Goal: Book appointment/travel/reservation

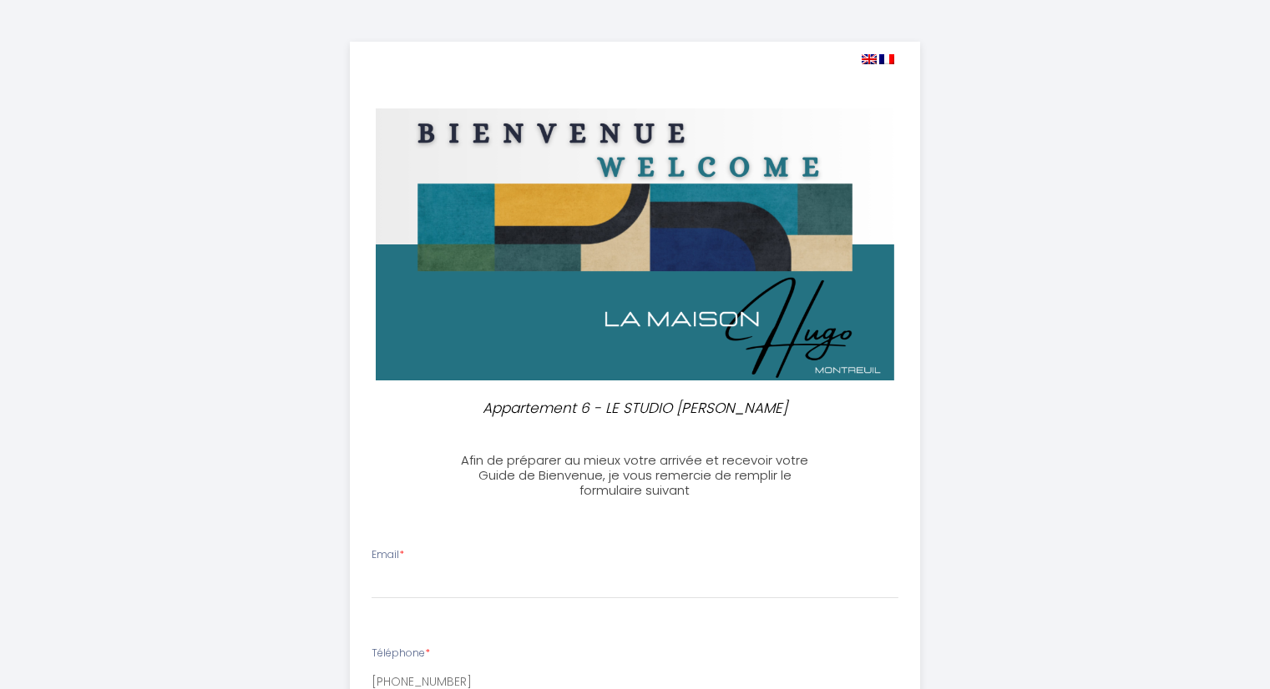
select select
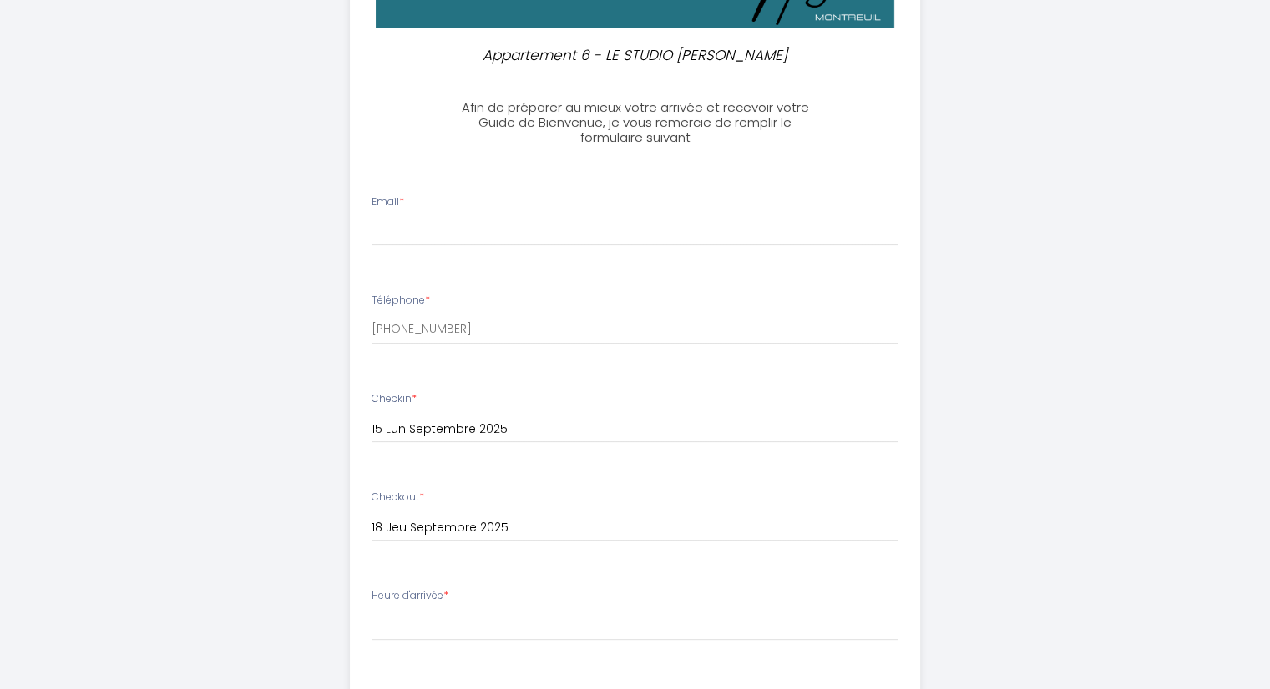
scroll to position [367, 0]
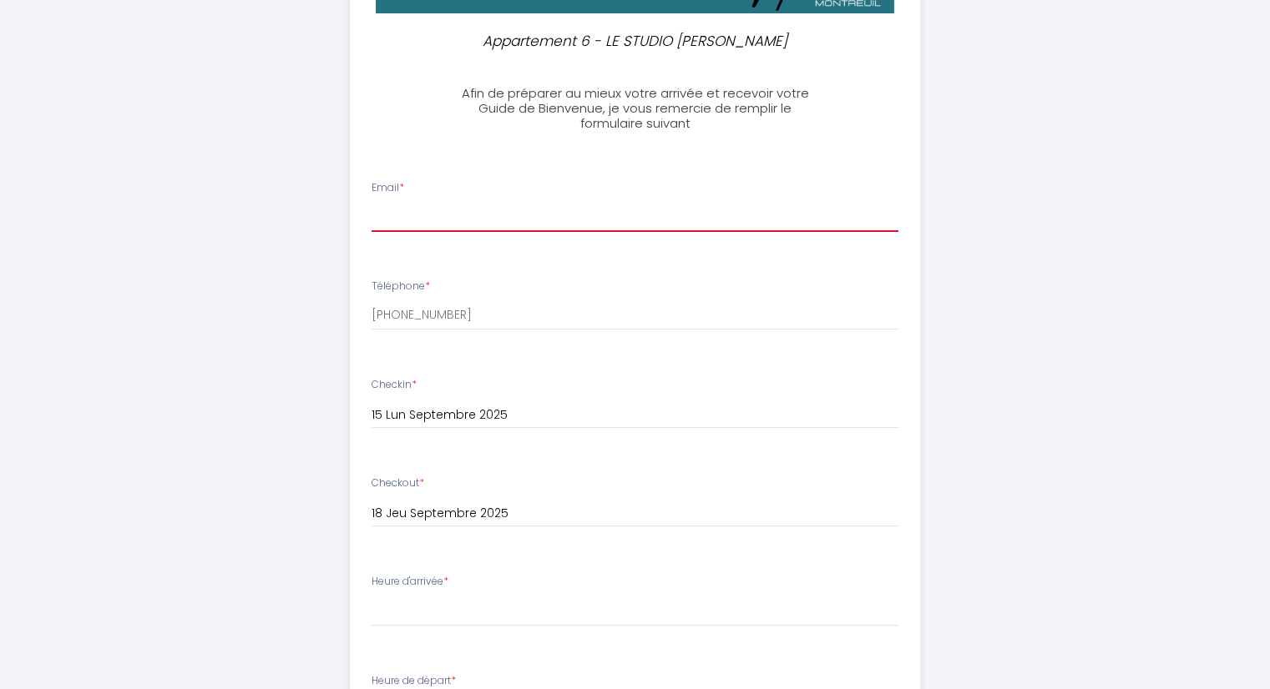
click at [394, 223] on input "Email *" at bounding box center [634, 217] width 527 height 30
type input "[EMAIL_ADDRESS][DOMAIN_NAME]"
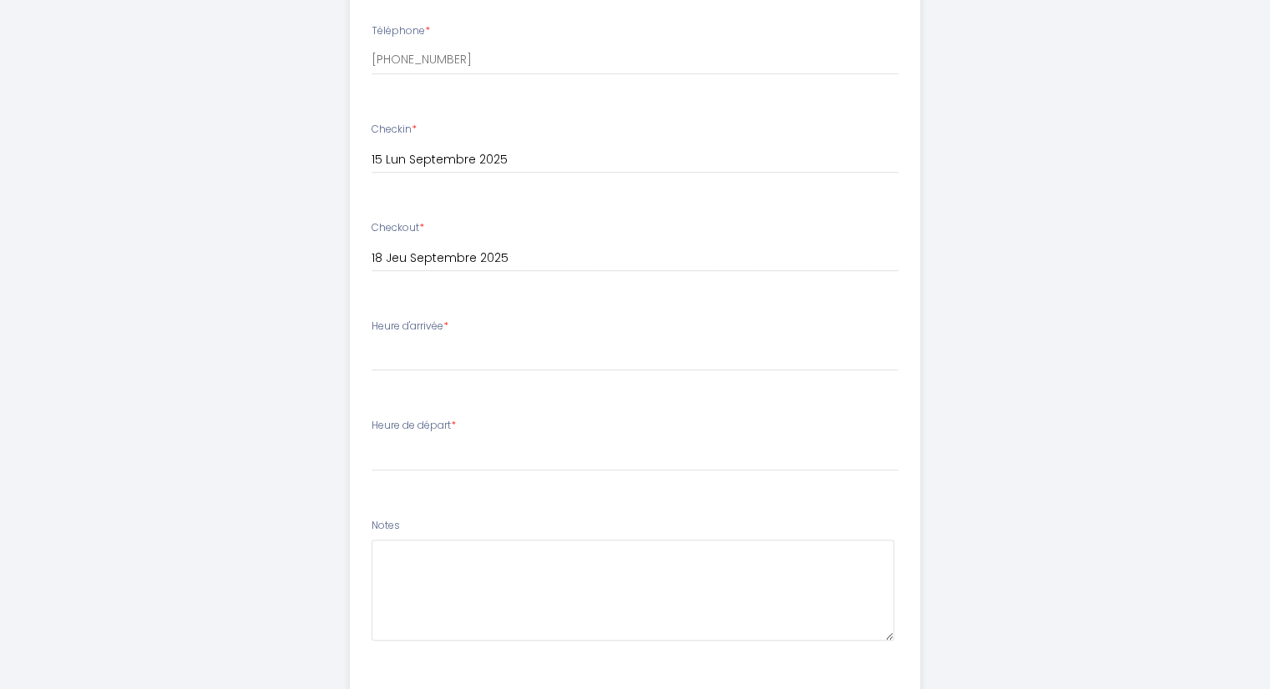
scroll to position [679, 0]
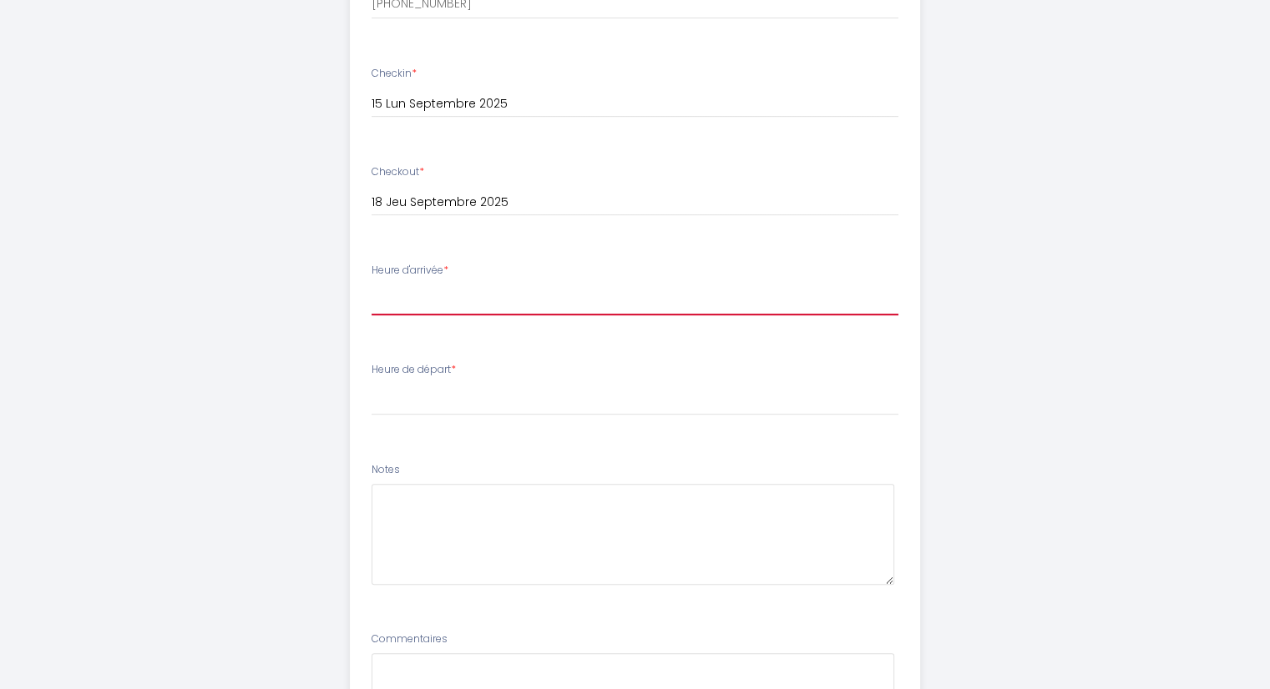
click at [401, 295] on select "15:00 15:30 16:00 16:30 17:00 17:30 18:00 18:30 19:00 19:30 20:00 20:30 21:00 2…" at bounding box center [634, 300] width 527 height 32
select select "19:30"
click at [371, 284] on select "15:00 15:30 16:00 16:30 17:00 17:30 18:00 18:30 19:00 19:30 20:00 20:30 21:00 2…" at bounding box center [634, 300] width 527 height 32
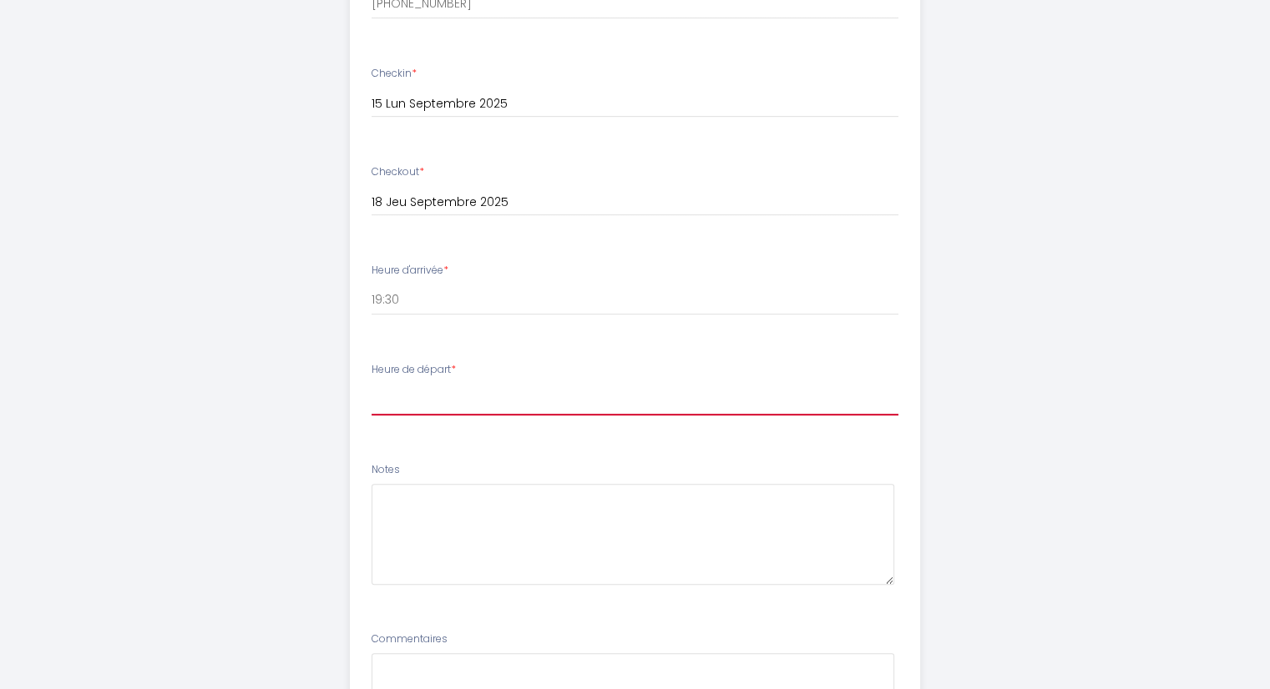
click at [408, 407] on select "00:00 00:30 01:00 01:30 02:00 02:30 03:00 03:30 04:00 04:30 05:00 05:30 06:00 0…" at bounding box center [634, 400] width 527 height 32
select select "08:00"
click at [371, 384] on select "00:00 00:30 01:00 01:30 02:00 02:30 03:00 03:30 04:00 04:30 05:00 05:30 06:00 0…" at bounding box center [634, 400] width 527 height 32
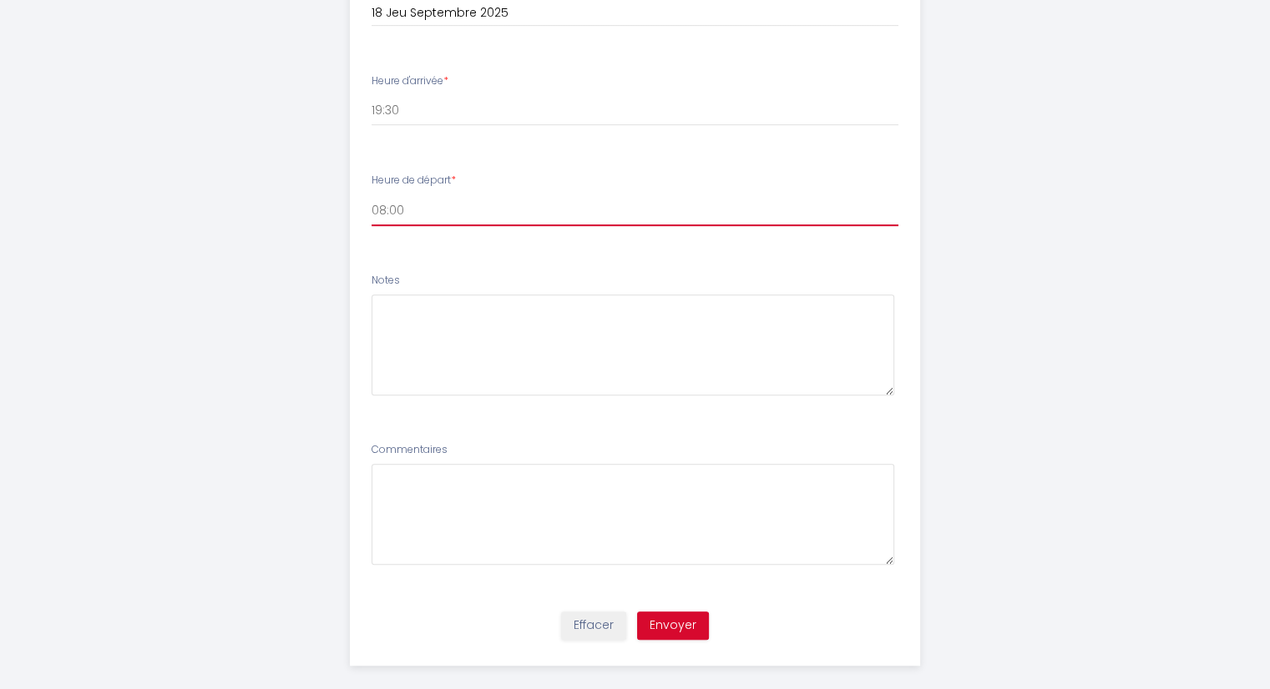
scroll to position [885, 0]
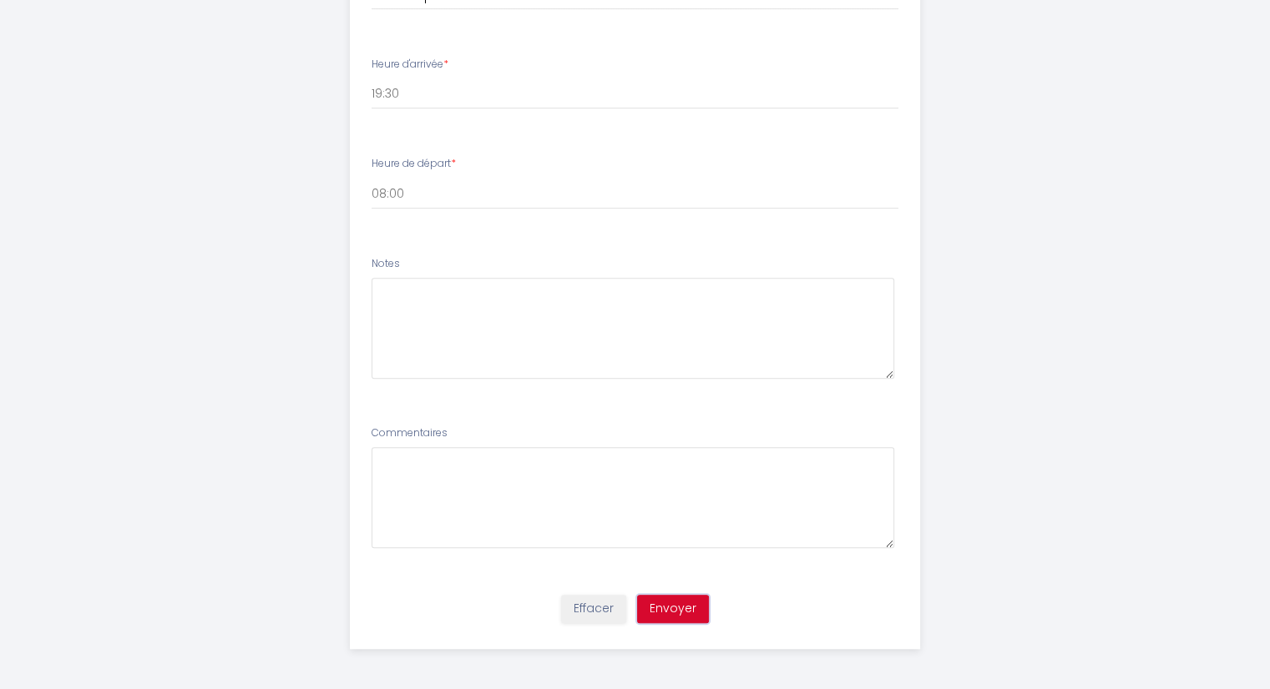
click at [679, 608] on button "Envoyer" at bounding box center [673, 609] width 72 height 28
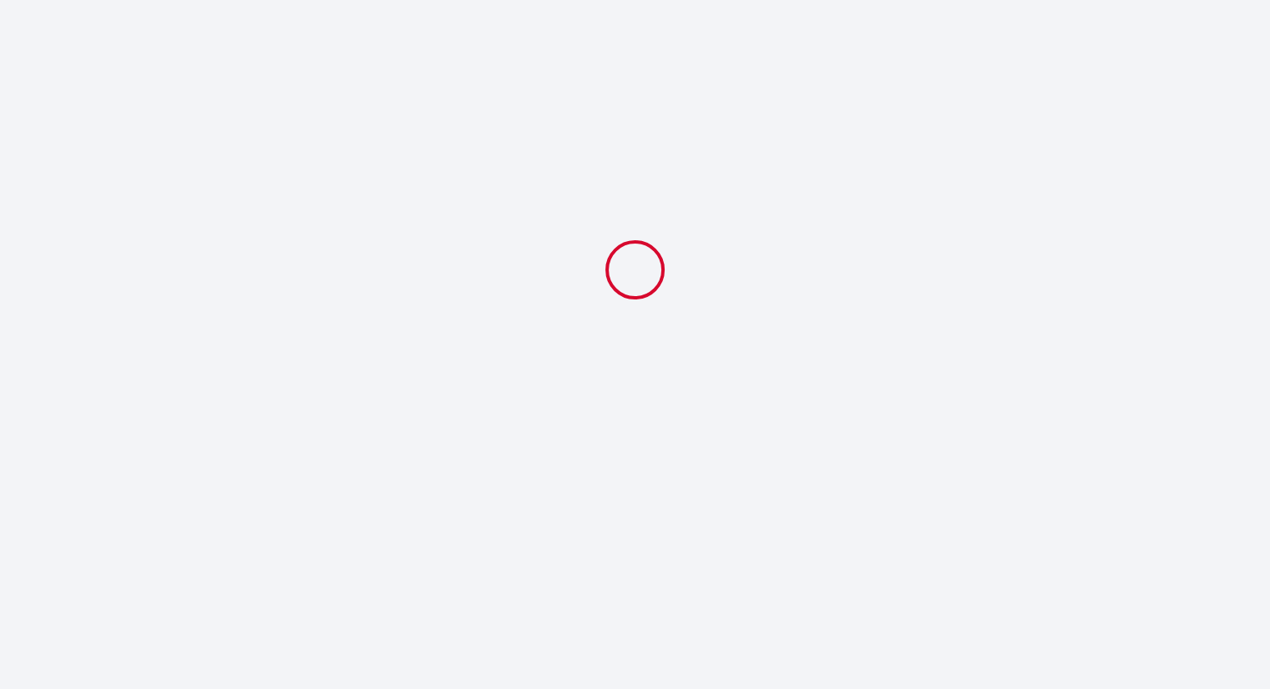
scroll to position [0, 0]
select select "19:30"
select select "08:00"
